Goal: Task Accomplishment & Management: Use online tool/utility

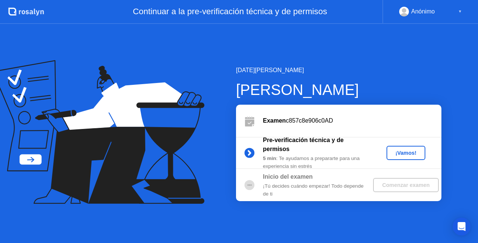
click at [402, 155] on div "¡Vamos!" at bounding box center [405, 153] width 33 height 6
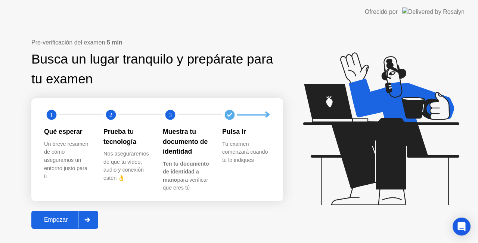
click at [61, 218] on div "Empezar" at bounding box center [56, 219] width 44 height 7
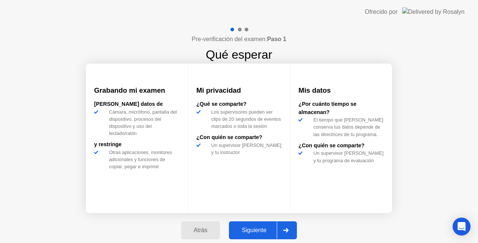
click at [249, 233] on div "Siguiente" at bounding box center [254, 230] width 46 height 7
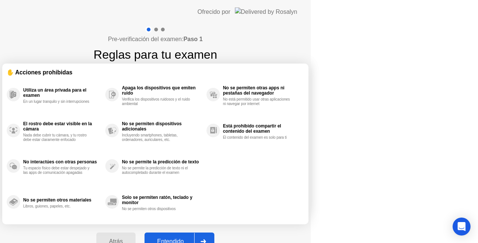
click at [214, 233] on button "Entendido" at bounding box center [179, 241] width 70 height 18
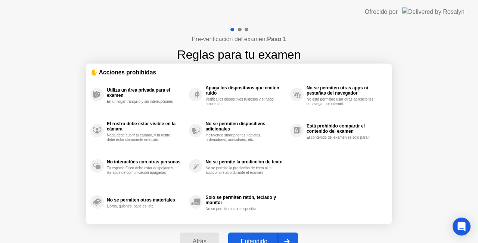
select select "**********"
select select "*******"
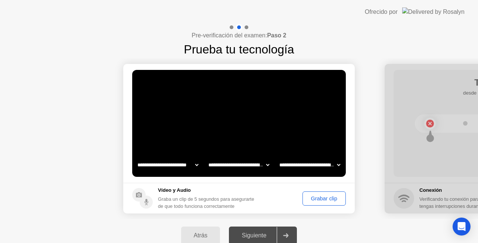
click at [269, 236] on div "Siguiente" at bounding box center [254, 235] width 46 height 7
click at [319, 197] on div "Grabar clip" at bounding box center [324, 198] width 38 height 6
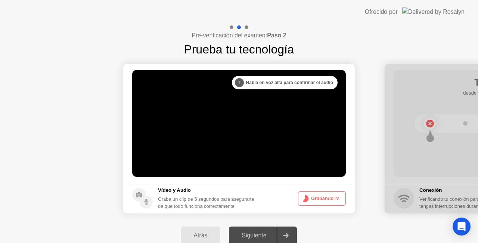
click at [322, 196] on button "Grabando 2s" at bounding box center [322, 198] width 48 height 14
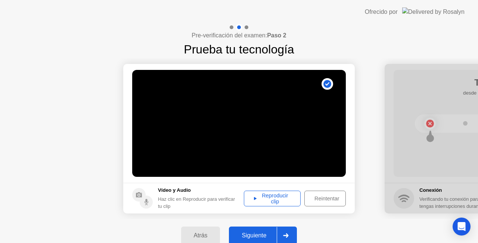
click at [274, 199] on div "Reproducir clip" at bounding box center [272, 198] width 52 height 12
click at [257, 198] on div "Reproducir clip" at bounding box center [272, 198] width 52 height 12
click at [266, 235] on div "Siguiente" at bounding box center [254, 235] width 46 height 7
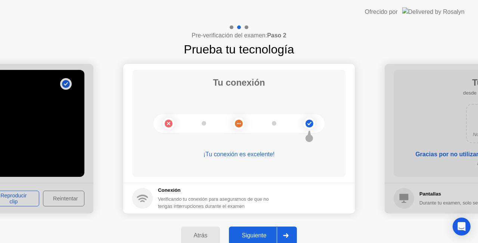
click at [256, 236] on div "Siguiente" at bounding box center [254, 235] width 46 height 7
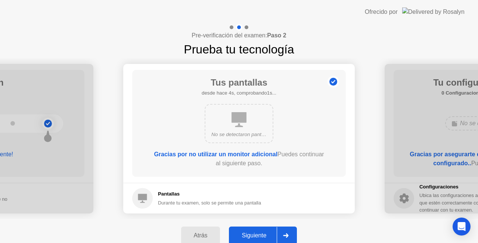
click at [252, 234] on div "Siguiente" at bounding box center [254, 235] width 46 height 7
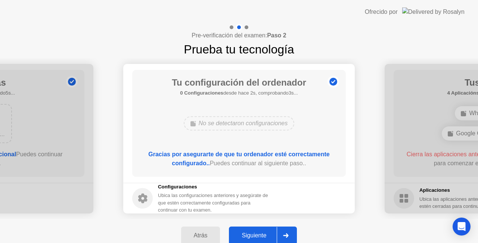
click at [252, 234] on div "Siguiente" at bounding box center [254, 235] width 46 height 7
